Goal: Download file/media

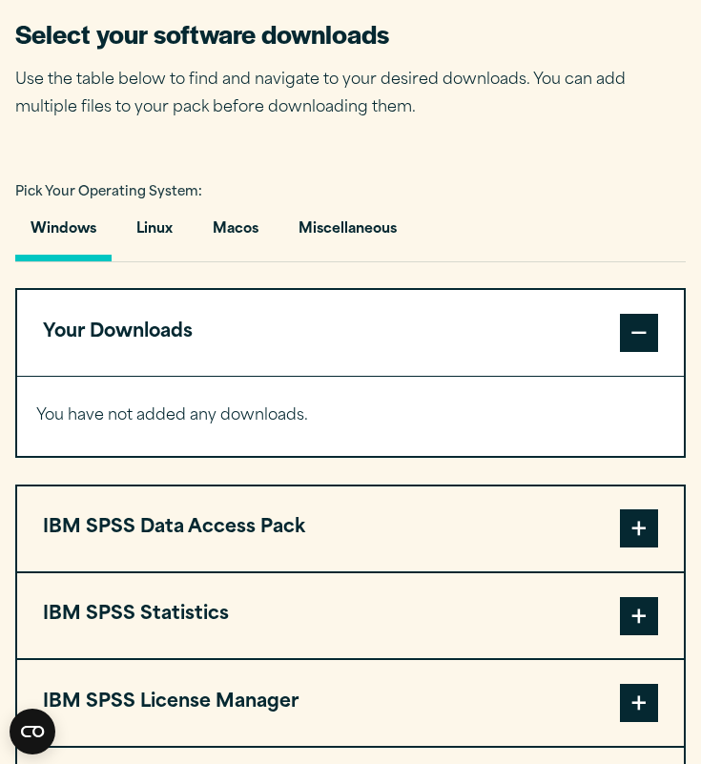
scroll to position [1239, 0]
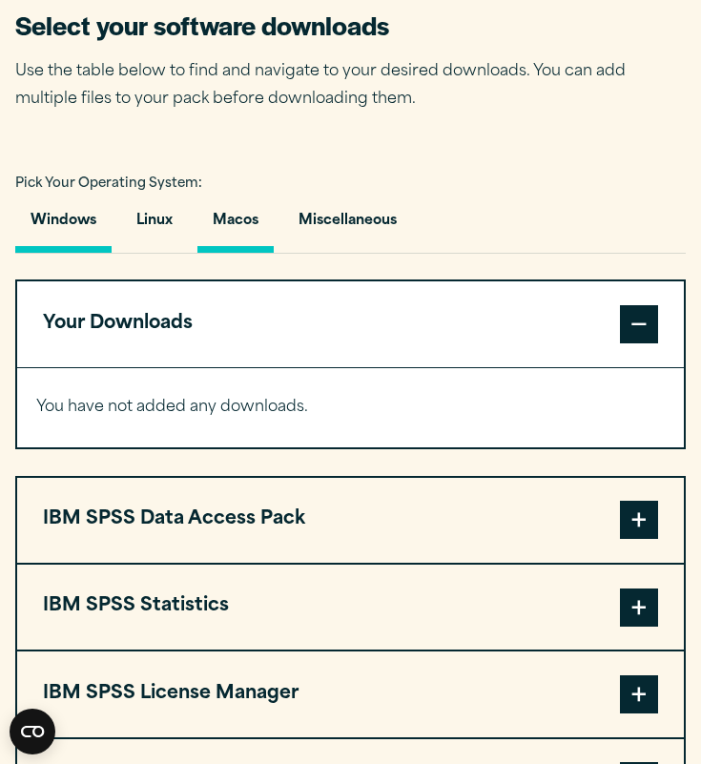
click at [253, 241] on button "Macos" at bounding box center [236, 226] width 76 height 54
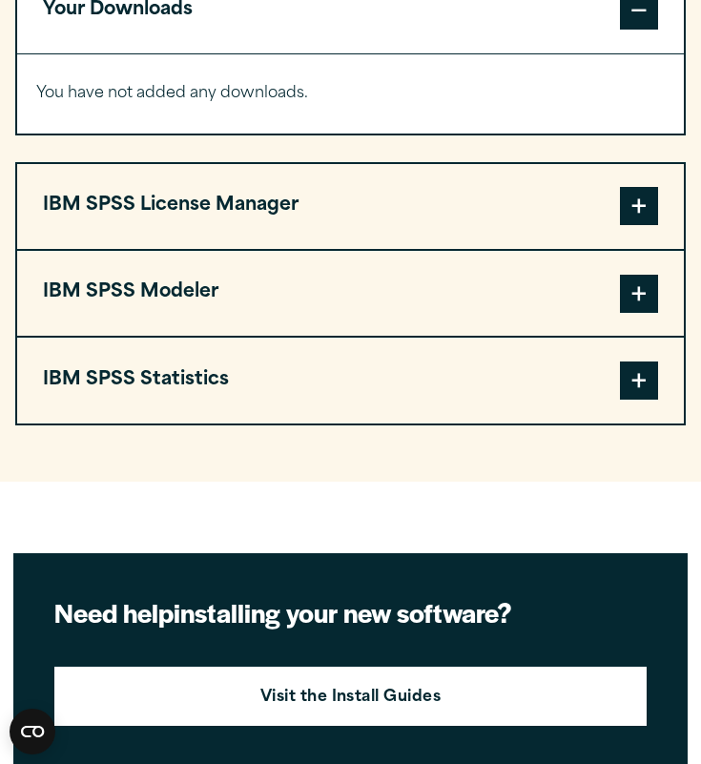
scroll to position [1570, 0]
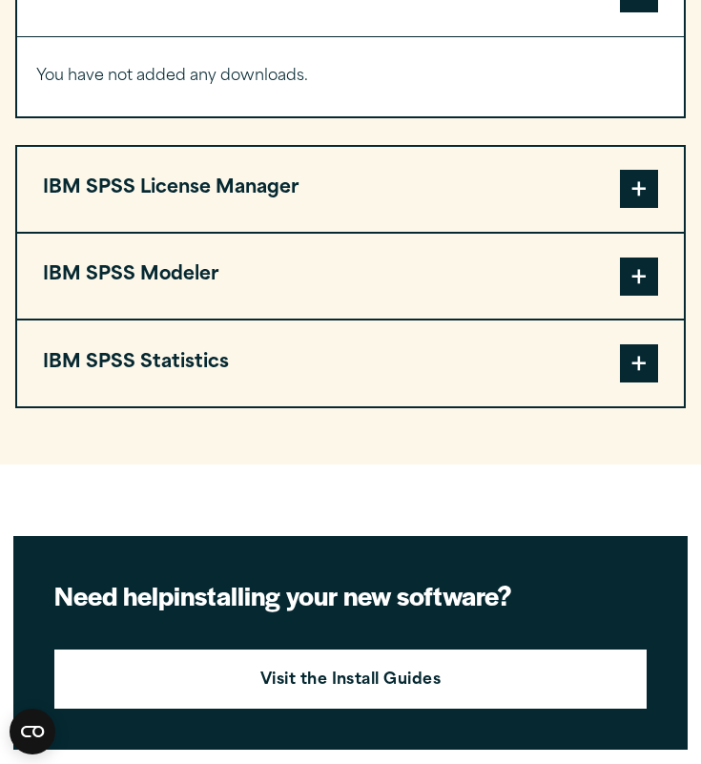
click at [359, 135] on div "IBM SPSS Data Access Pack Version 8 Plugin 32 & 64 Bit Data Access Pack 8.0.zip…" at bounding box center [350, 177] width 671 height 459
click at [366, 194] on button "IBM SPSS License Manager" at bounding box center [350, 189] width 667 height 85
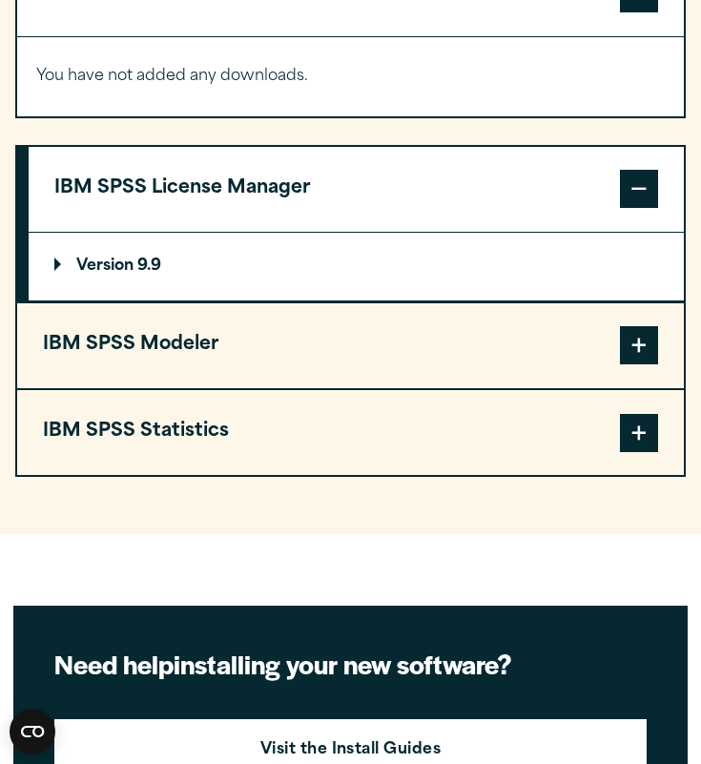
click at [191, 275] on summary "Version 9.9" at bounding box center [357, 267] width 656 height 68
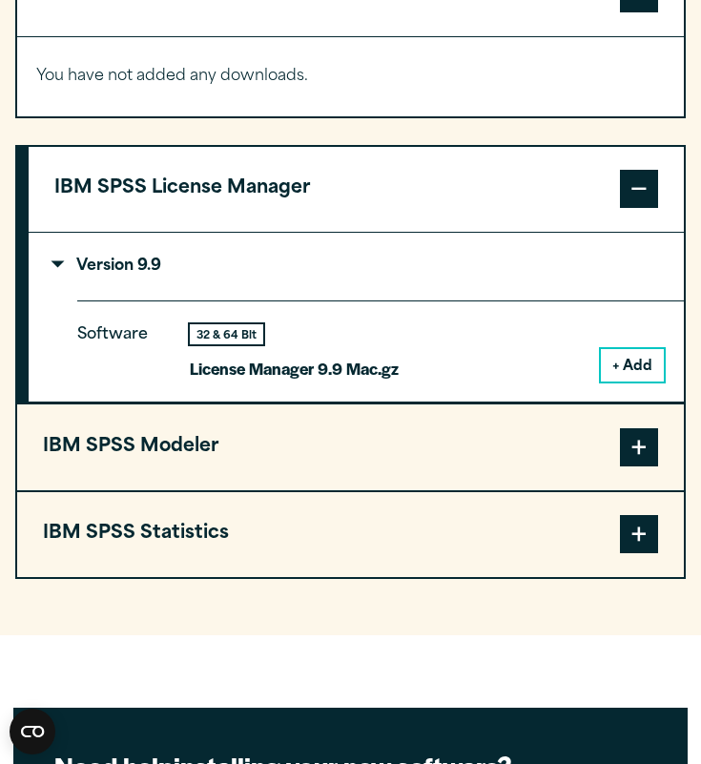
click at [631, 377] on button "+ Add" at bounding box center [632, 365] width 63 height 32
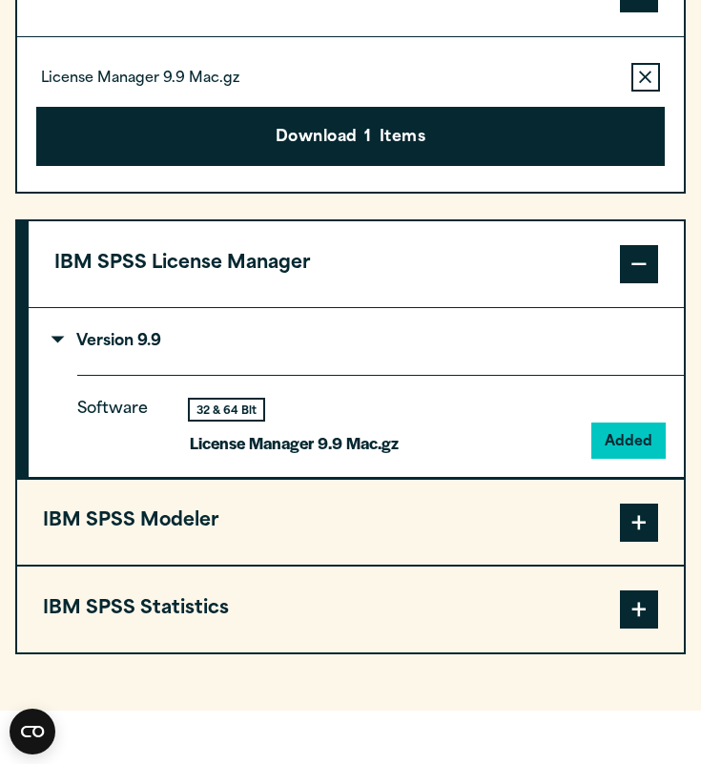
scroll to position [1645, 0]
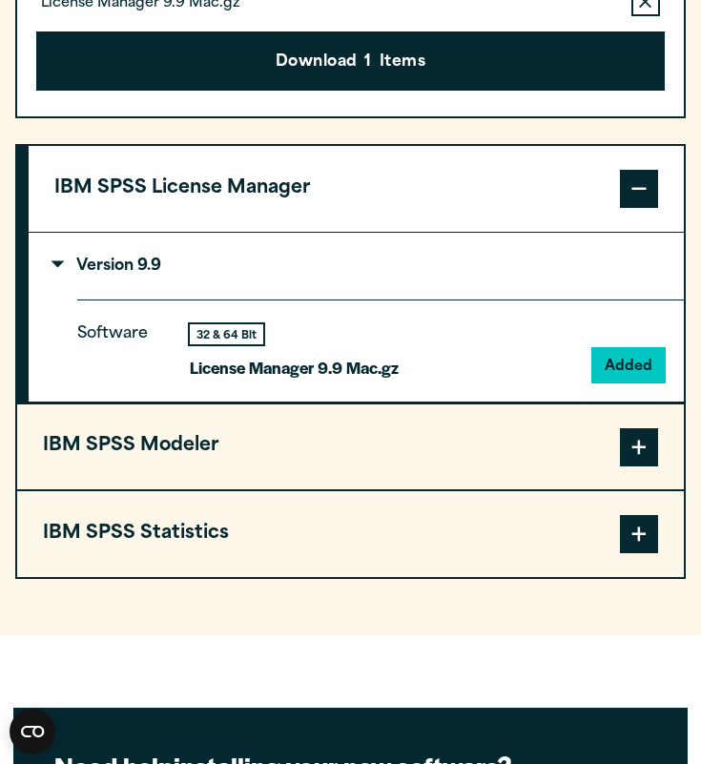
click at [245, 457] on button "IBM SPSS Modeler" at bounding box center [350, 447] width 667 height 85
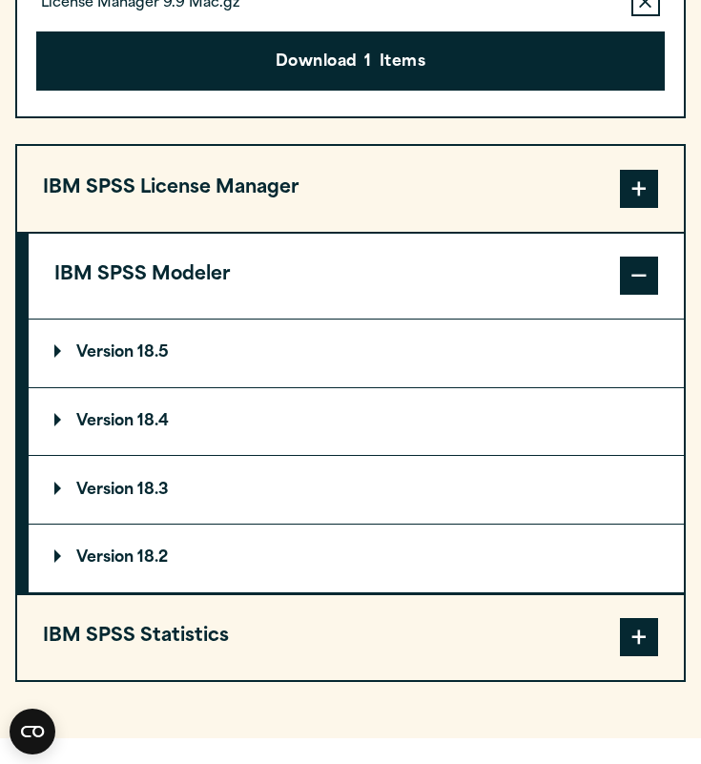
click at [188, 363] on summary "Version 18.5" at bounding box center [357, 354] width 656 height 68
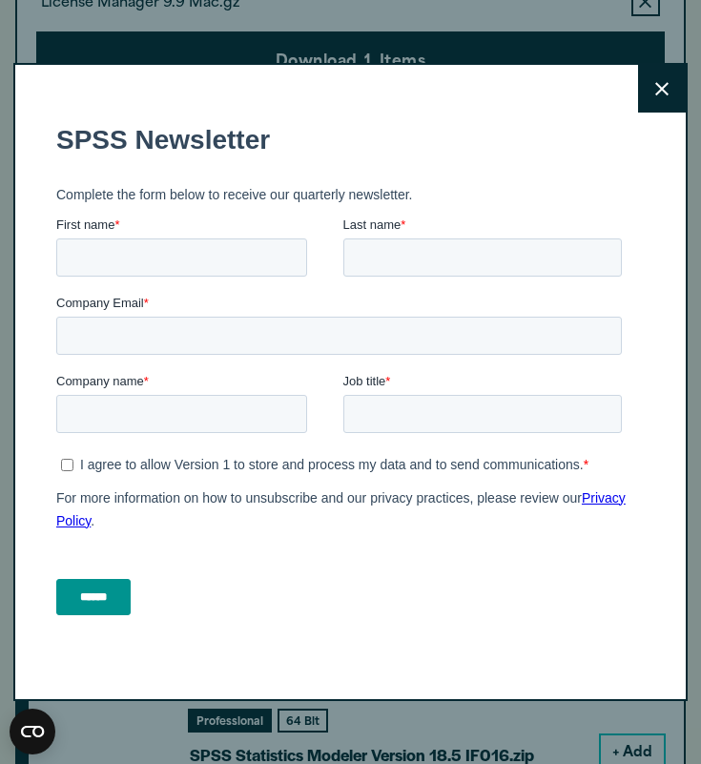
click at [668, 90] on icon at bounding box center [662, 89] width 13 height 14
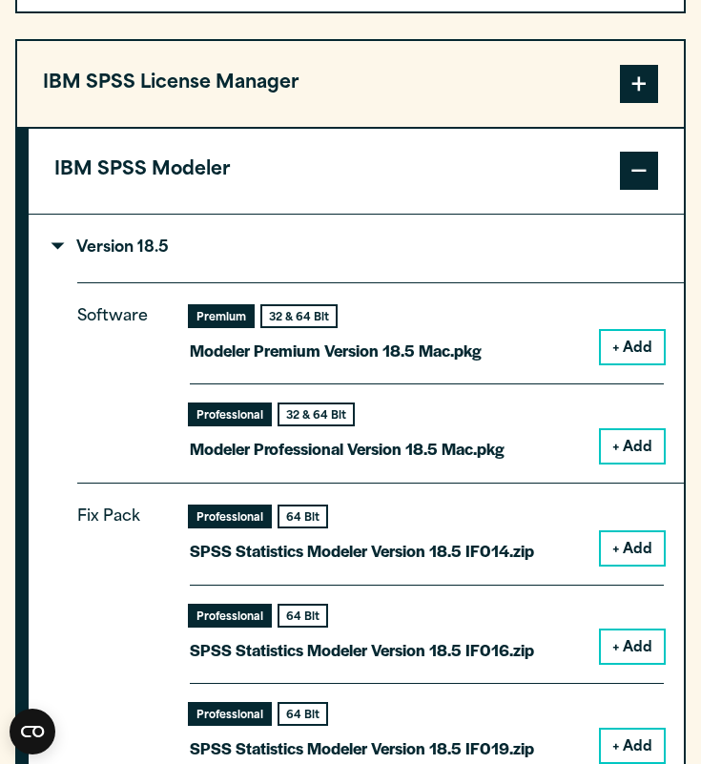
scroll to position [1752, 0]
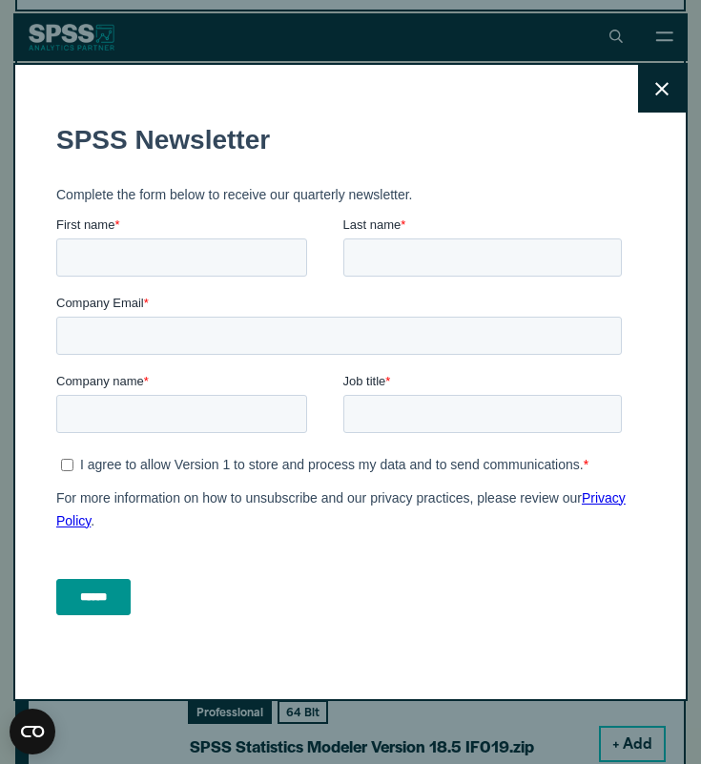
click at [663, 95] on icon at bounding box center [662, 89] width 13 height 14
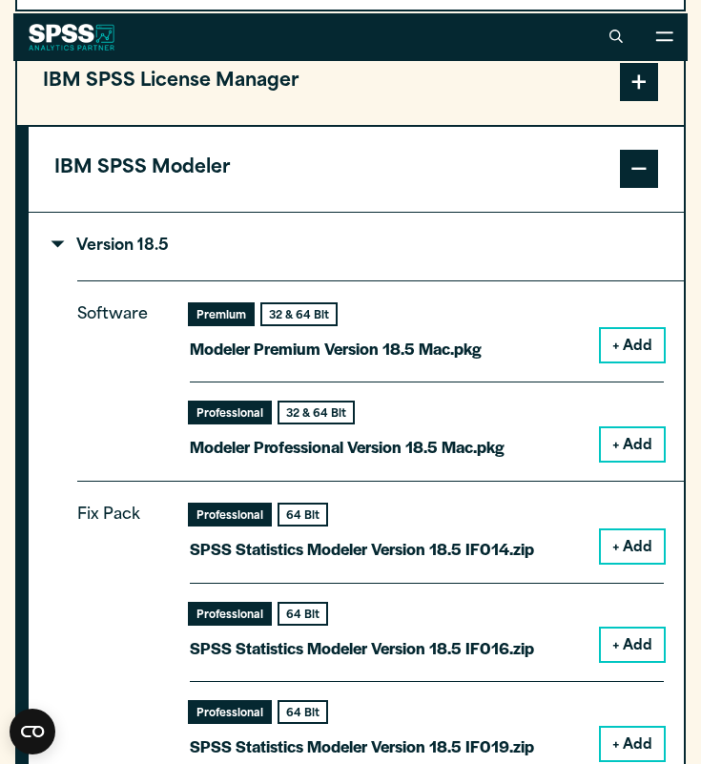
click at [659, 334] on button "+ Add" at bounding box center [632, 345] width 63 height 32
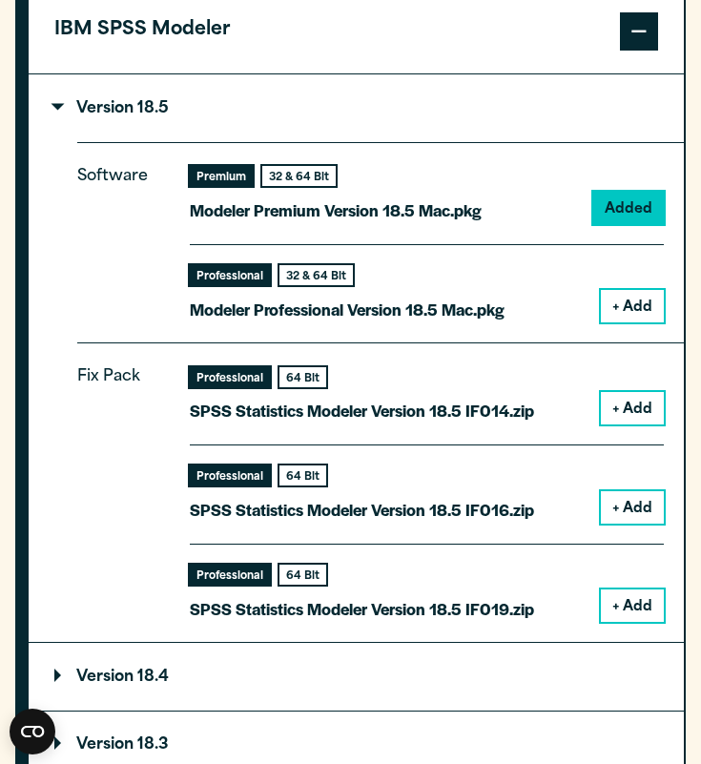
scroll to position [1951, 0]
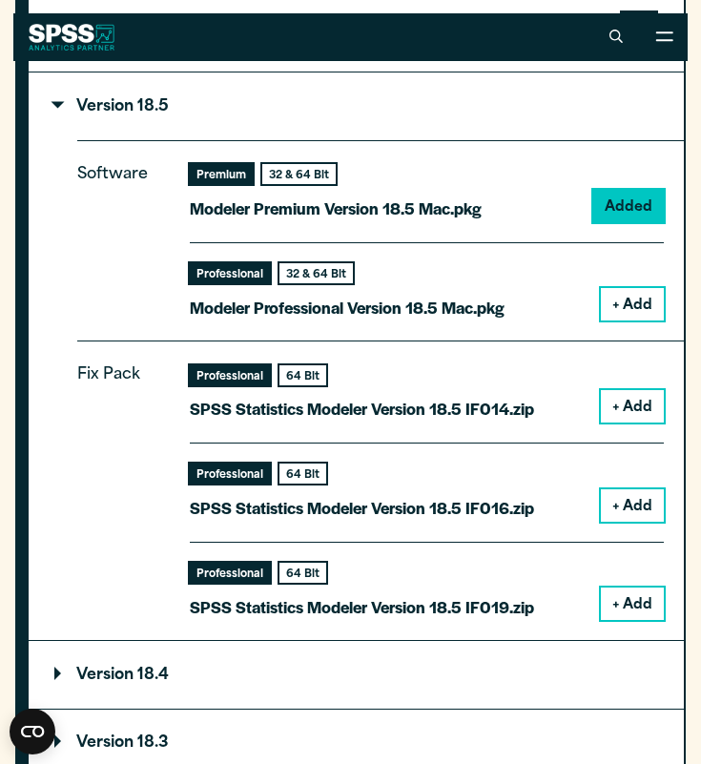
click at [619, 421] on button "+ Add" at bounding box center [632, 406] width 63 height 32
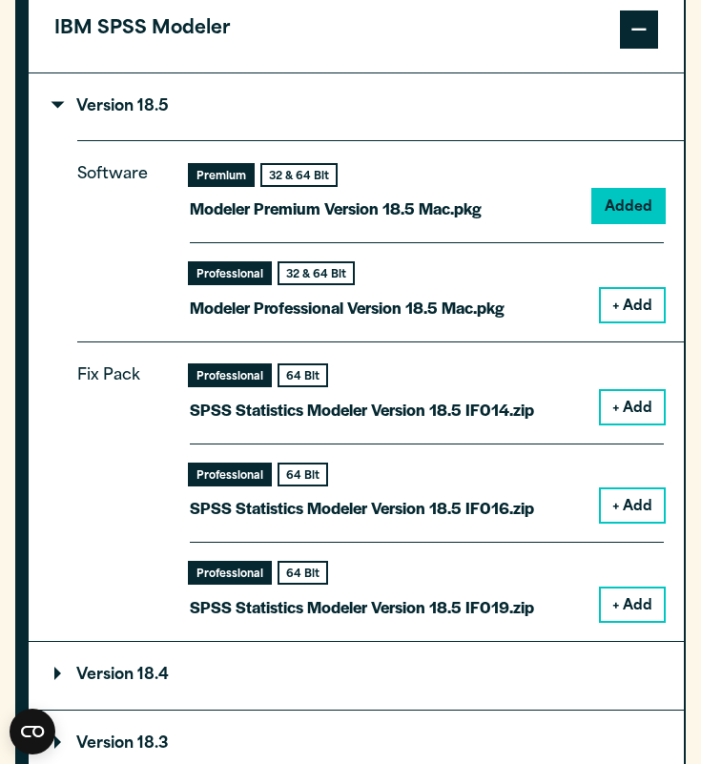
click at [626, 407] on button "+ Add" at bounding box center [632, 407] width 63 height 32
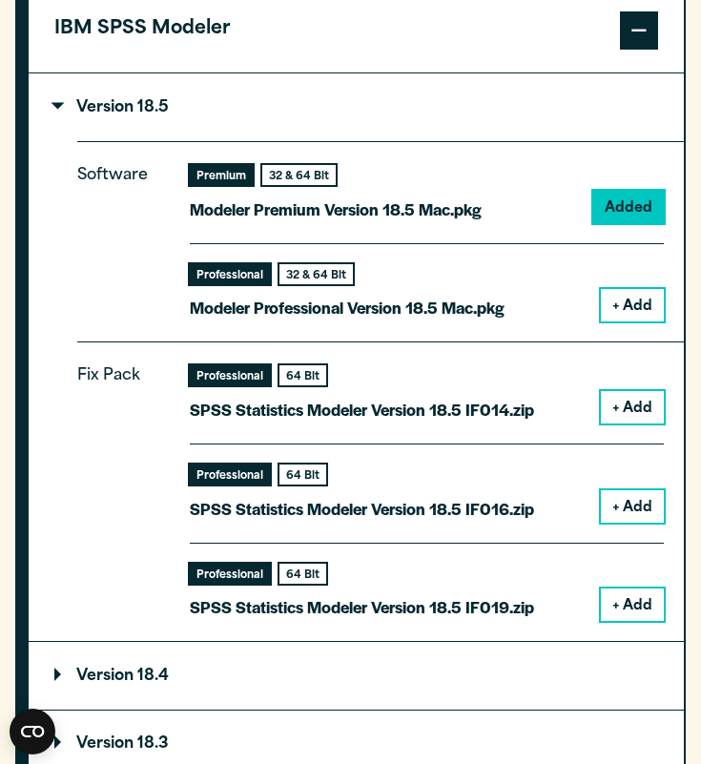
click at [621, 417] on button "+ Add" at bounding box center [632, 407] width 63 height 32
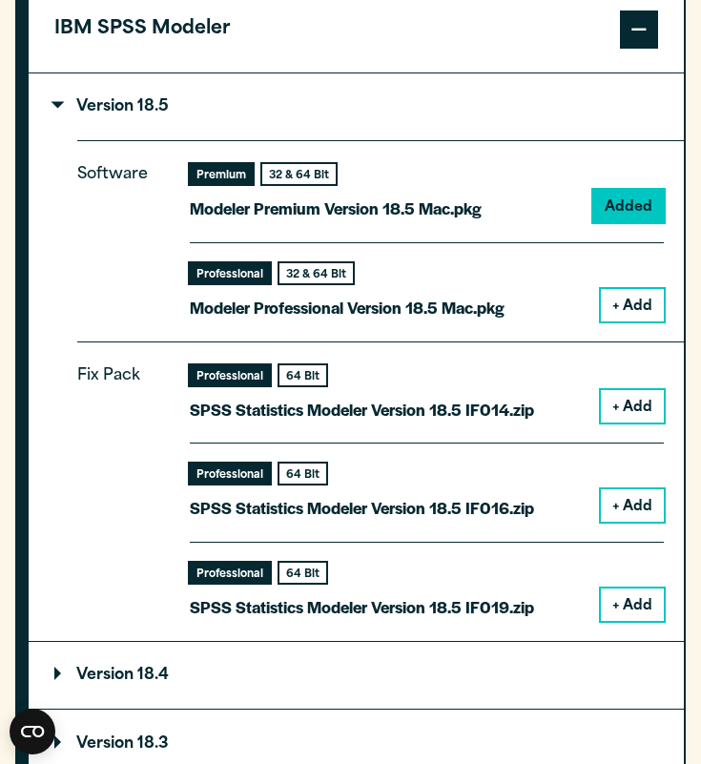
click at [540, 390] on div "Professional 64 Bit SPSS Statistics Modeler Version 18.5 IF014.zip + Add" at bounding box center [427, 405] width 474 height 78
click at [629, 404] on button "+ Add" at bounding box center [632, 406] width 63 height 32
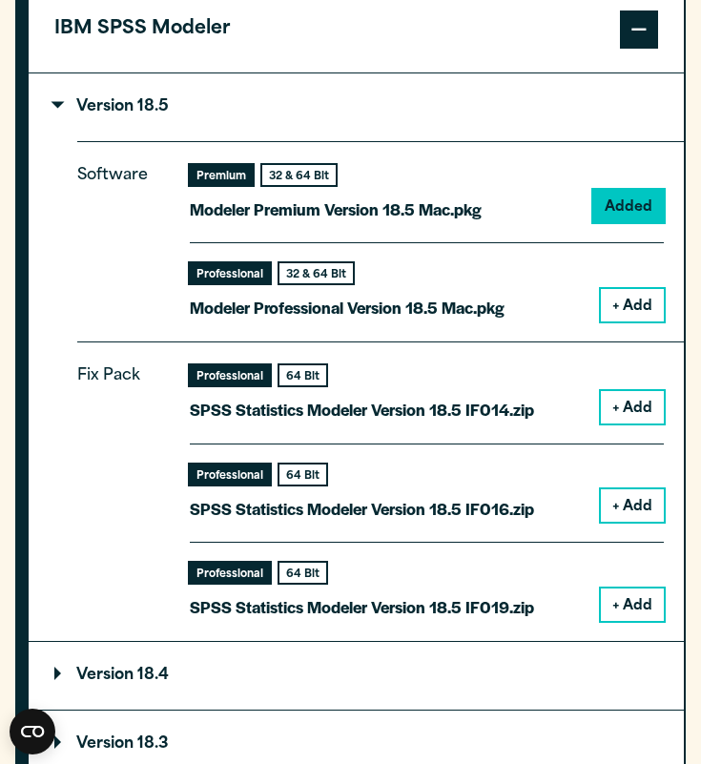
click at [623, 408] on button "+ Add" at bounding box center [632, 407] width 63 height 32
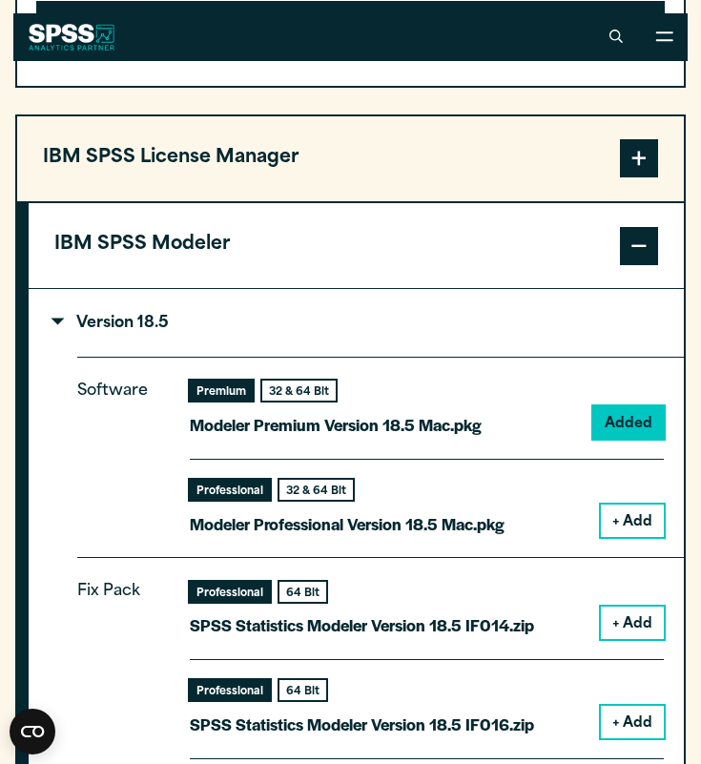
scroll to position [1878, 0]
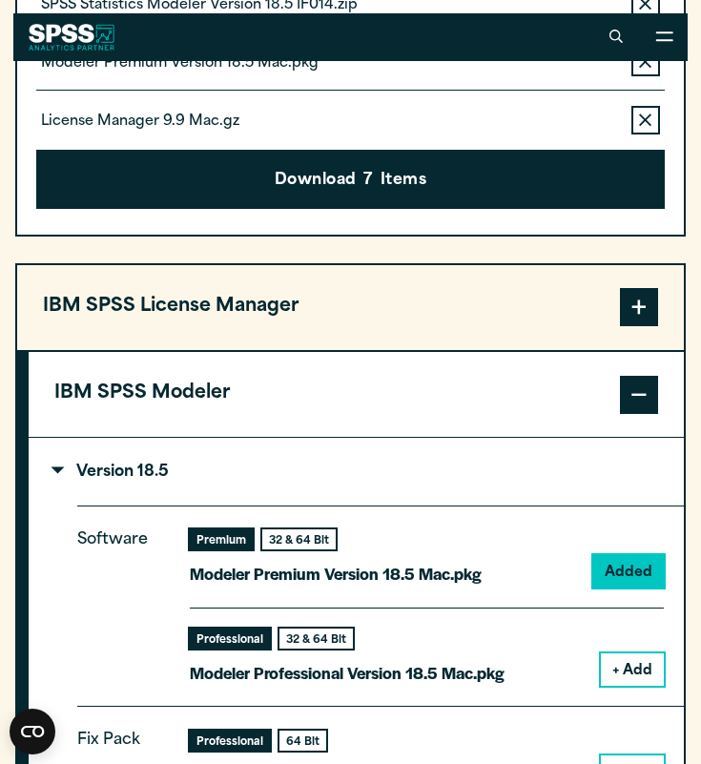
click at [607, 535] on div "Software Premium 32 & 64 Bit Modeler Premium Version 18.5 Mac.pkg Added Profess…" at bounding box center [380, 606] width 607 height 200
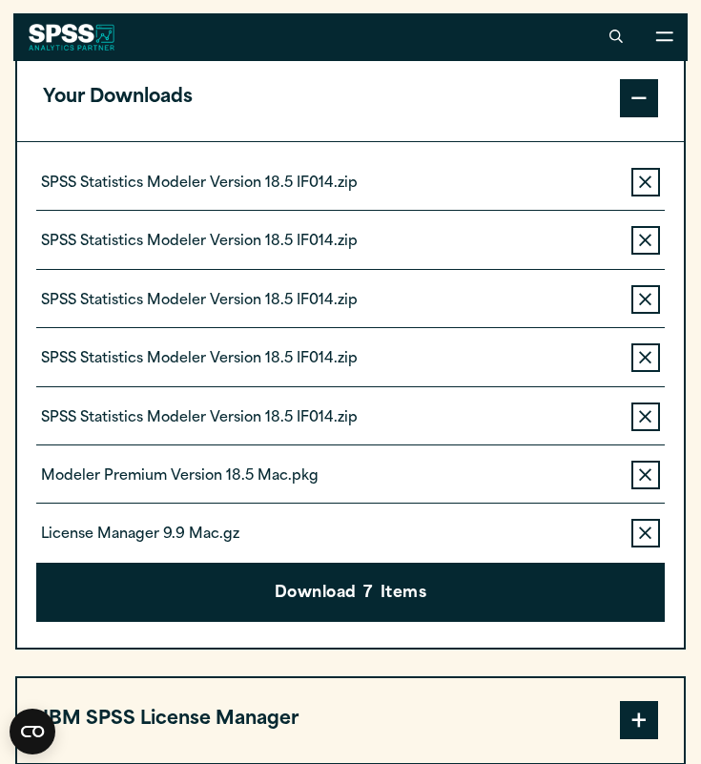
scroll to position [1464, 0]
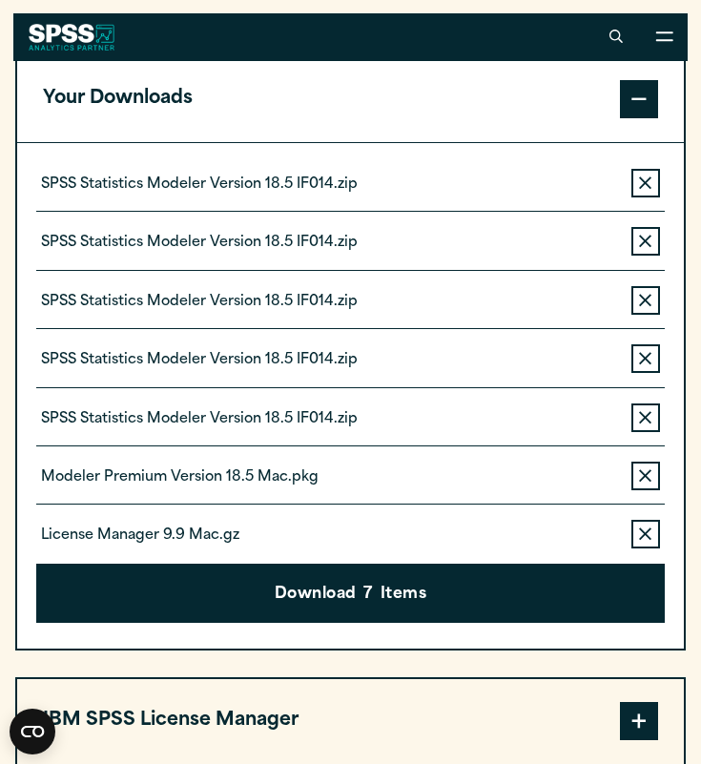
click at [650, 245] on icon "button" at bounding box center [645, 242] width 12 height 12
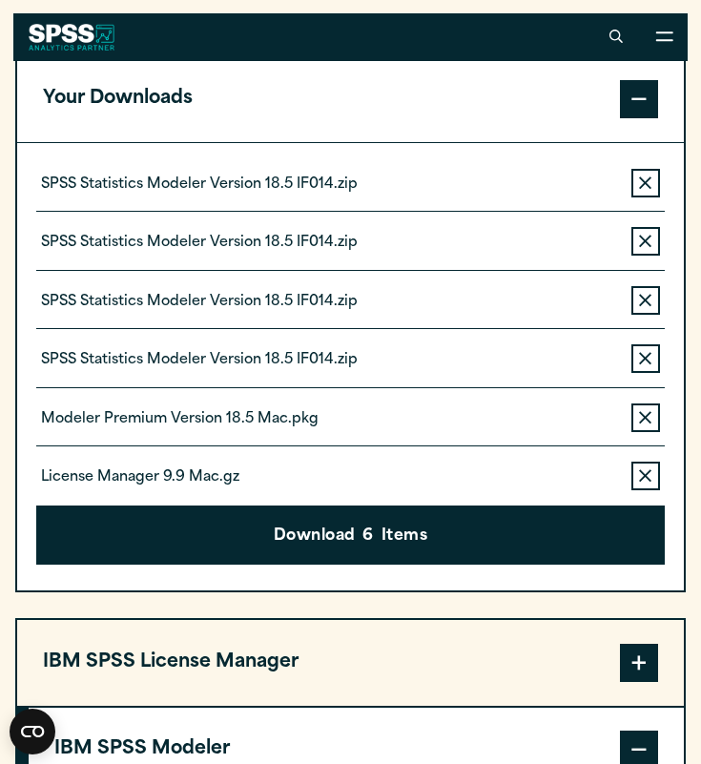
click at [650, 245] on icon "button" at bounding box center [645, 242] width 12 height 12
click at [650, 294] on icon "button" at bounding box center [645, 300] width 12 height 12
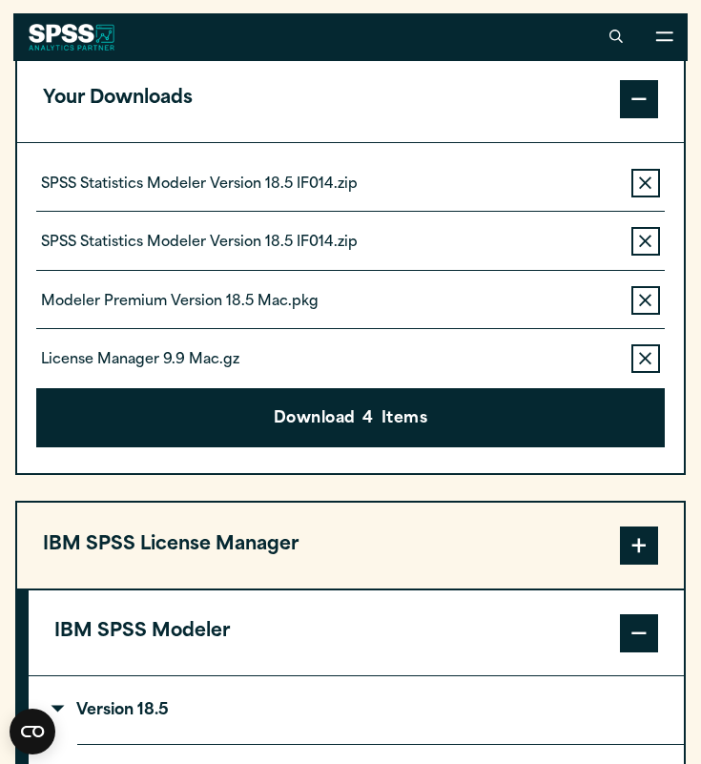
click at [650, 245] on icon "button" at bounding box center [645, 242] width 12 height 12
click at [650, 294] on icon "button" at bounding box center [645, 300] width 12 height 12
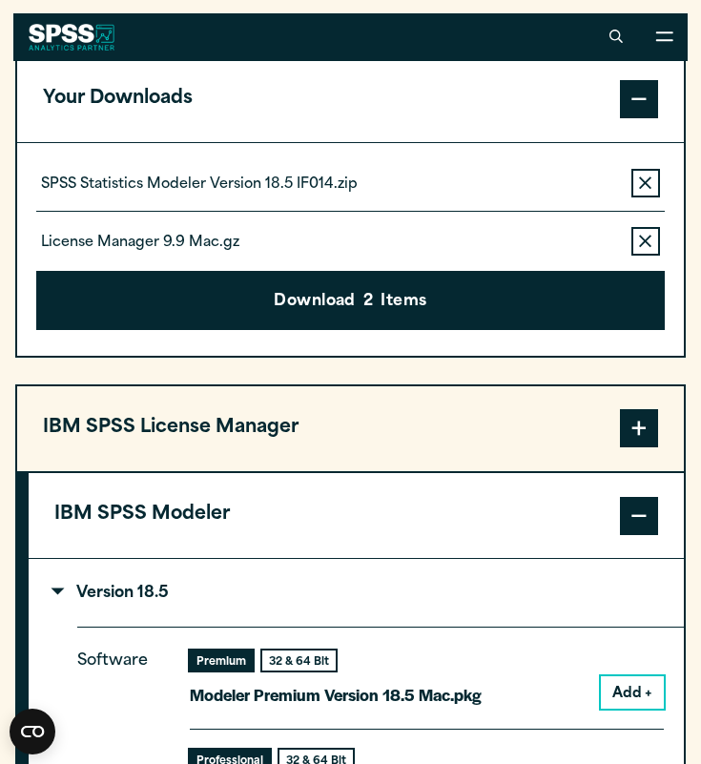
click at [650, 245] on icon "button" at bounding box center [645, 242] width 12 height 12
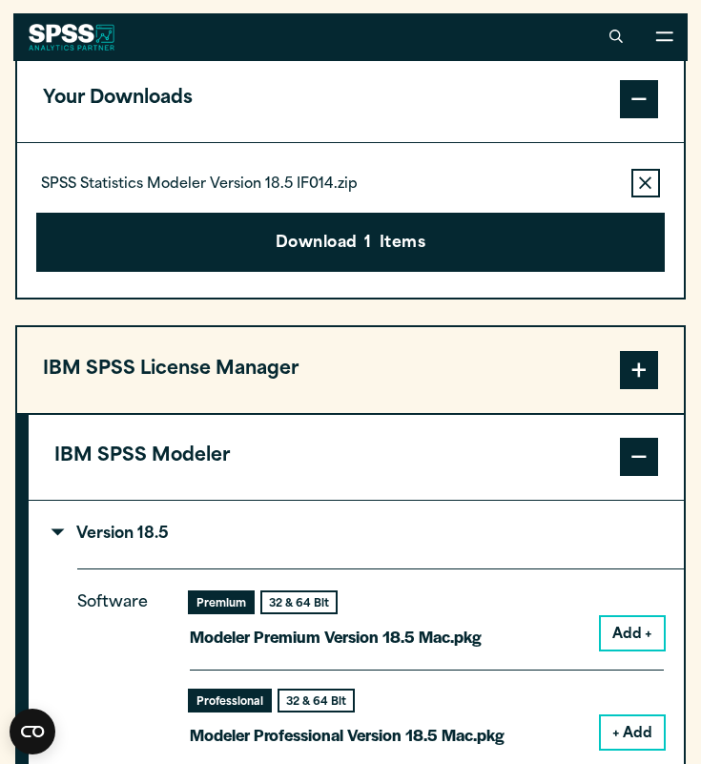
click at [644, 189] on icon "button" at bounding box center [645, 183] width 12 height 12
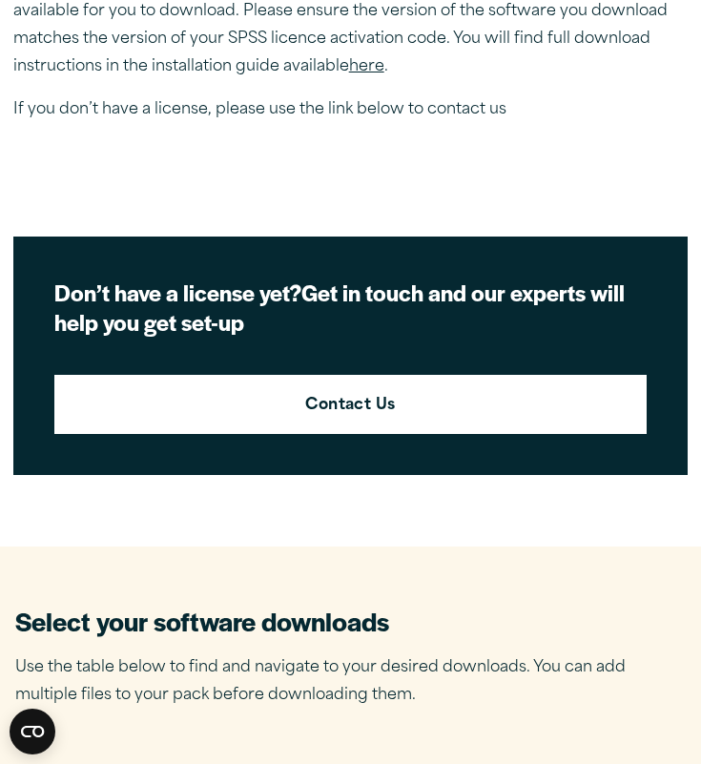
scroll to position [1079, 0]
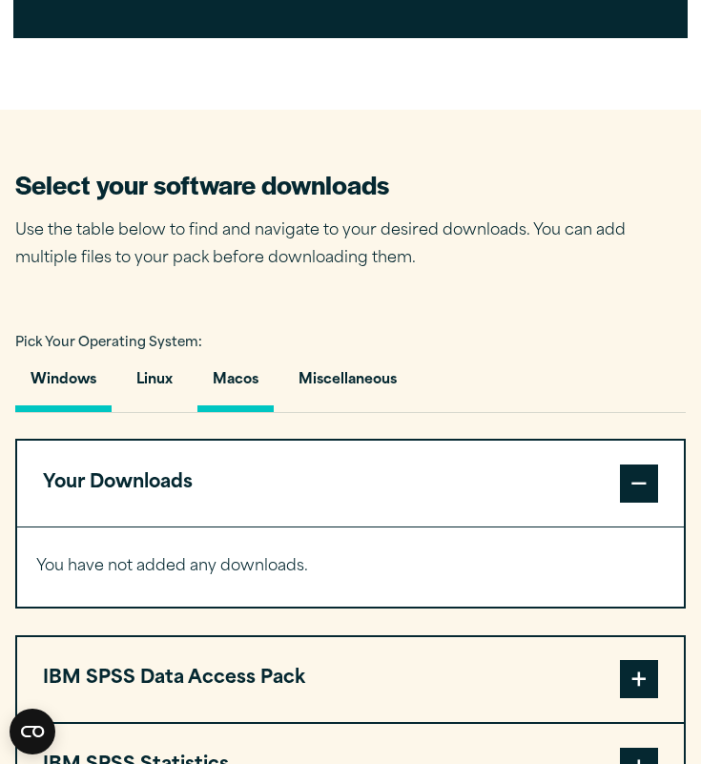
click at [252, 389] on button "Macos" at bounding box center [236, 385] width 76 height 54
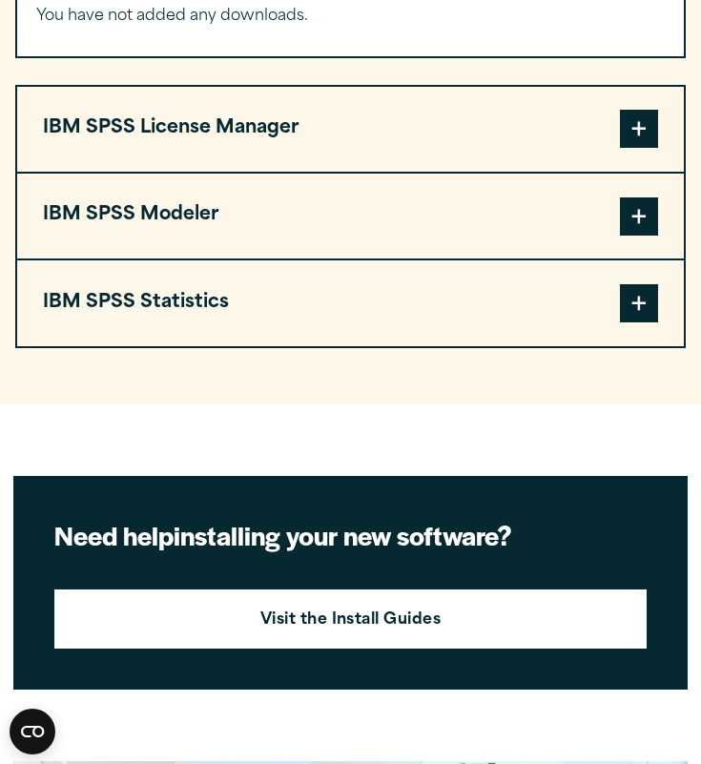
scroll to position [1609, 0]
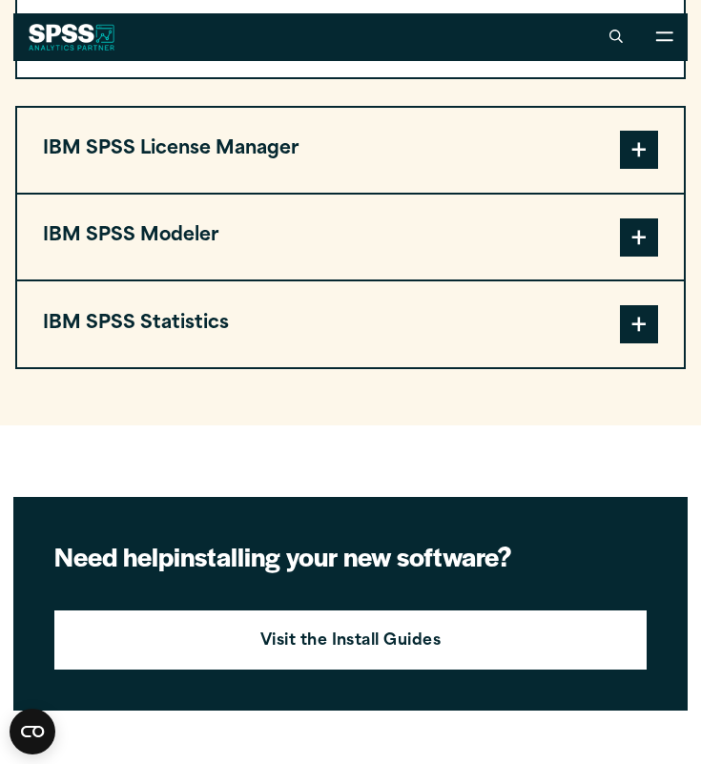
click at [258, 176] on button "IBM SPSS License Manager" at bounding box center [350, 150] width 667 height 85
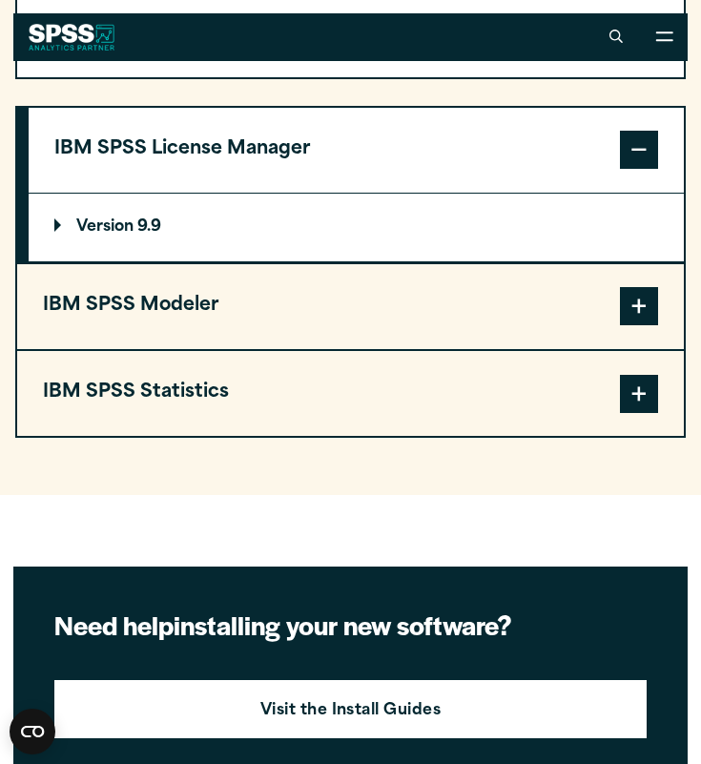
click at [139, 235] on p "Version 9.9" at bounding box center [107, 227] width 107 height 15
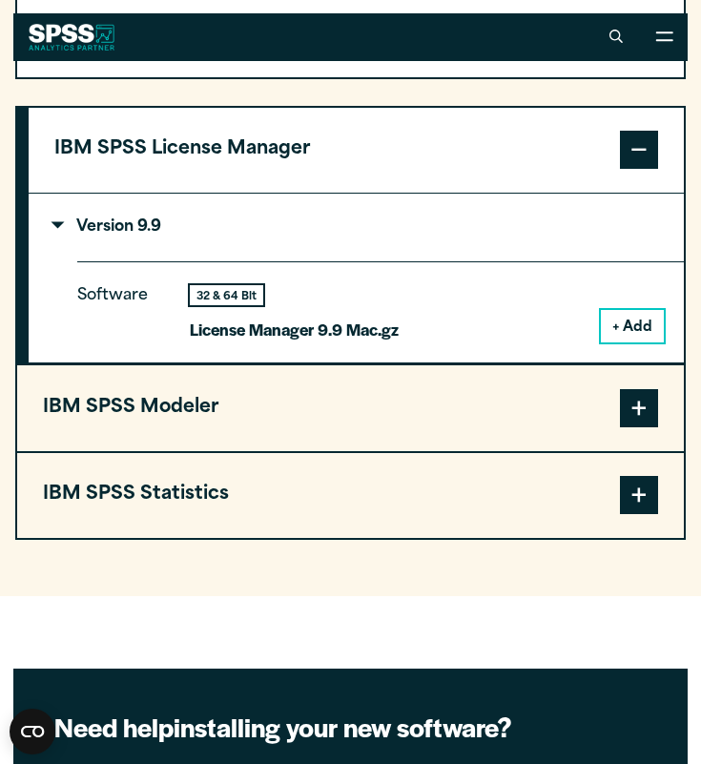
click at [617, 328] on button "+ Add" at bounding box center [632, 326] width 63 height 32
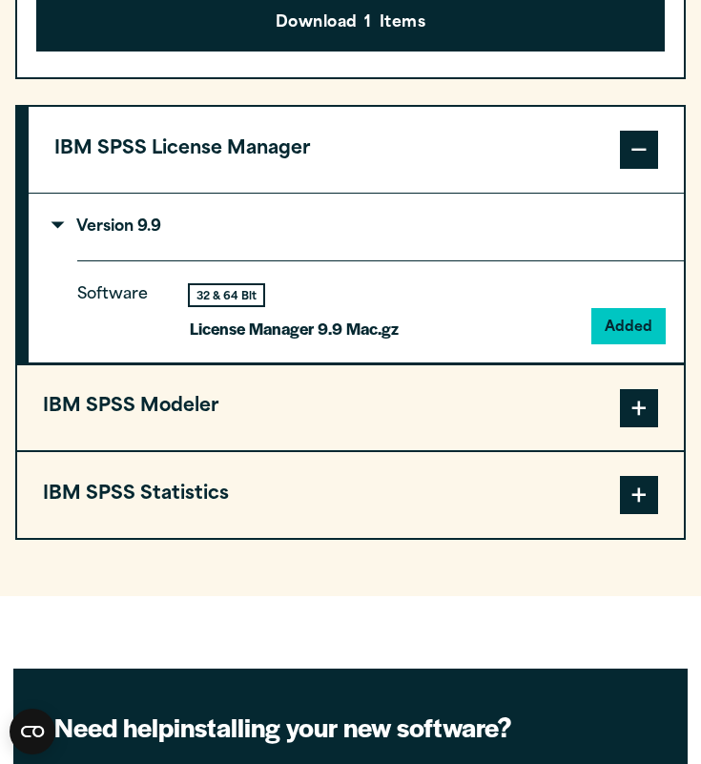
click at [167, 408] on button "IBM SPSS Modeler" at bounding box center [350, 408] width 667 height 85
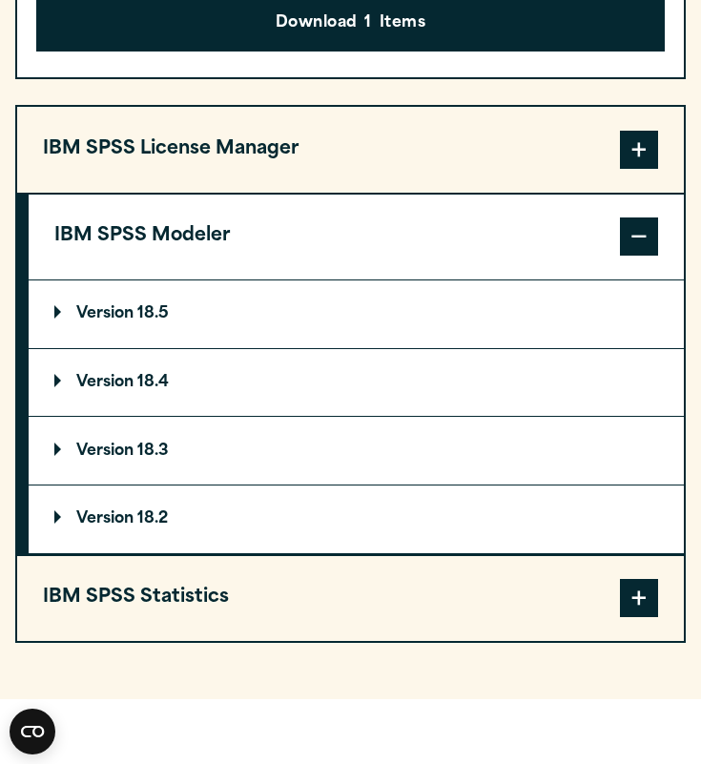
click at [238, 346] on summary "Version 18.5" at bounding box center [357, 315] width 656 height 68
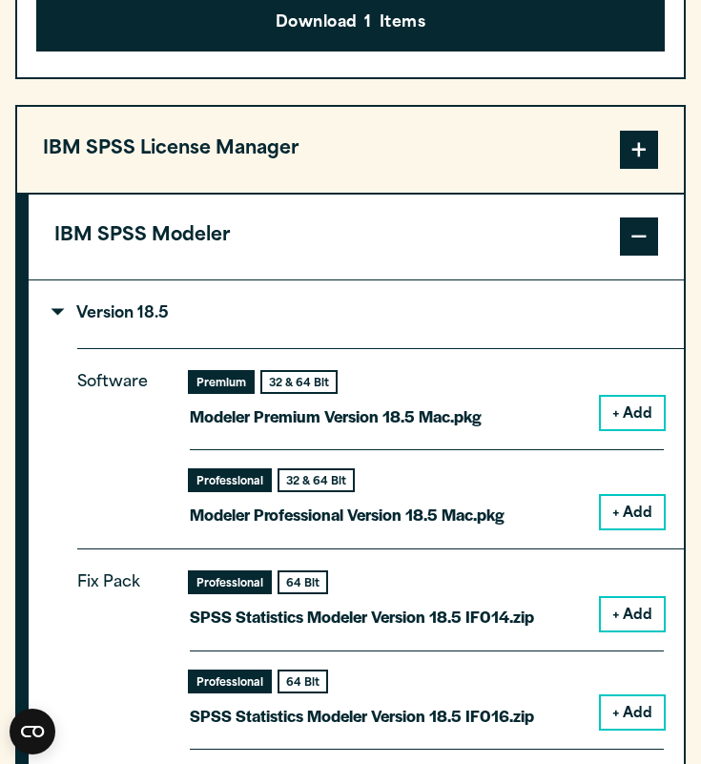
click at [627, 428] on button "+ Add" at bounding box center [632, 413] width 63 height 32
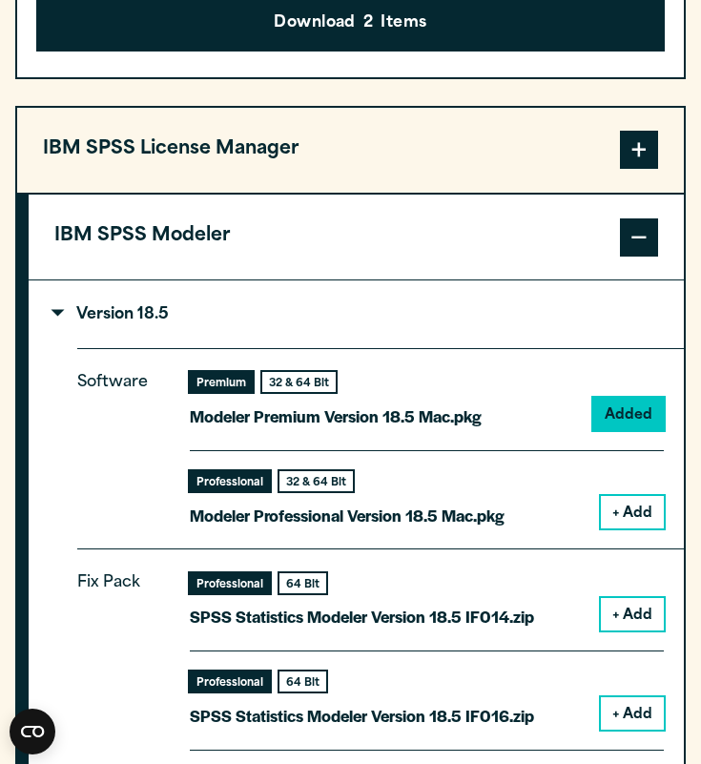
click at [641, 611] on button "+ Add" at bounding box center [632, 614] width 63 height 32
